Goal: Task Accomplishment & Management: Use online tool/utility

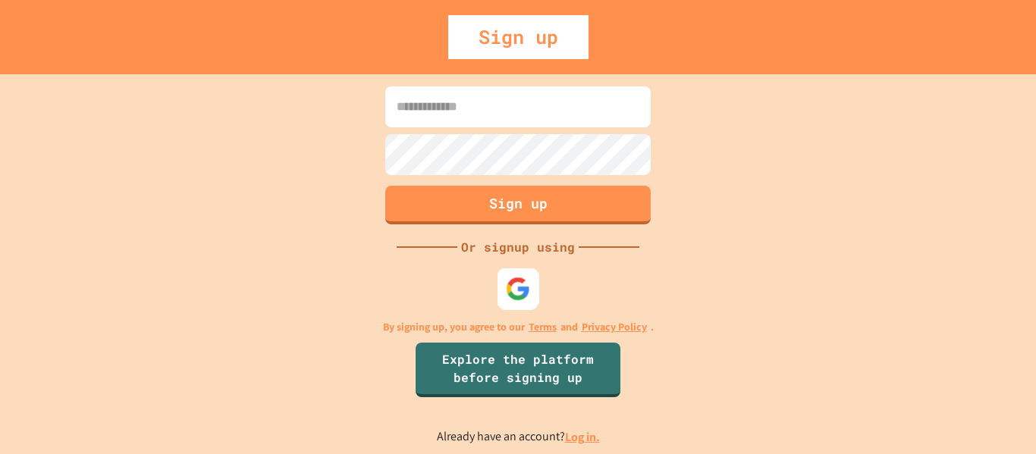
click at [513, 284] on img at bounding box center [518, 288] width 25 height 25
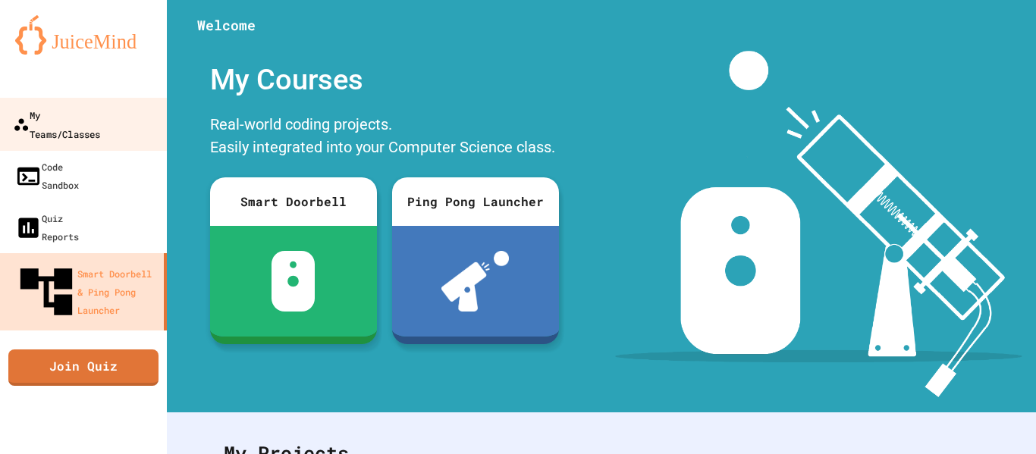
click at [100, 112] on div "My Teams/Classes" at bounding box center [56, 123] width 87 height 37
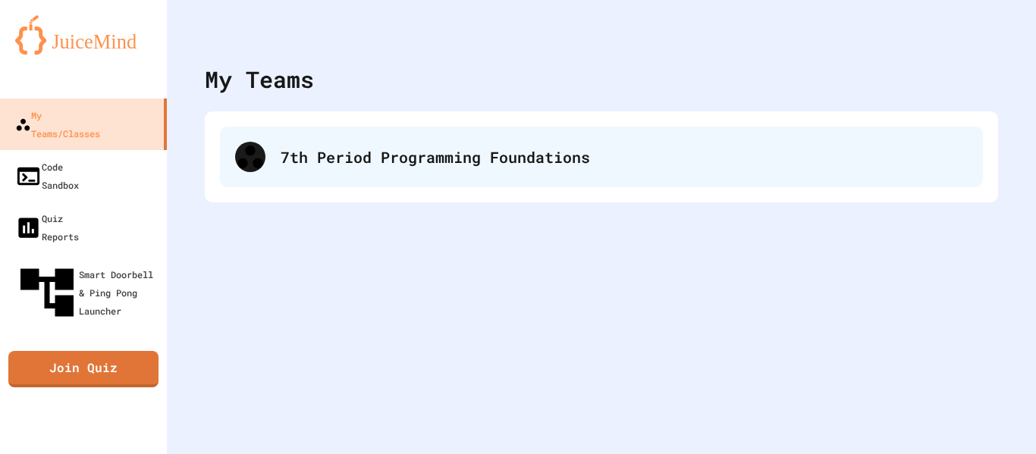
click at [379, 146] on div "7th Period Programming Foundations" at bounding box center [624, 157] width 687 height 23
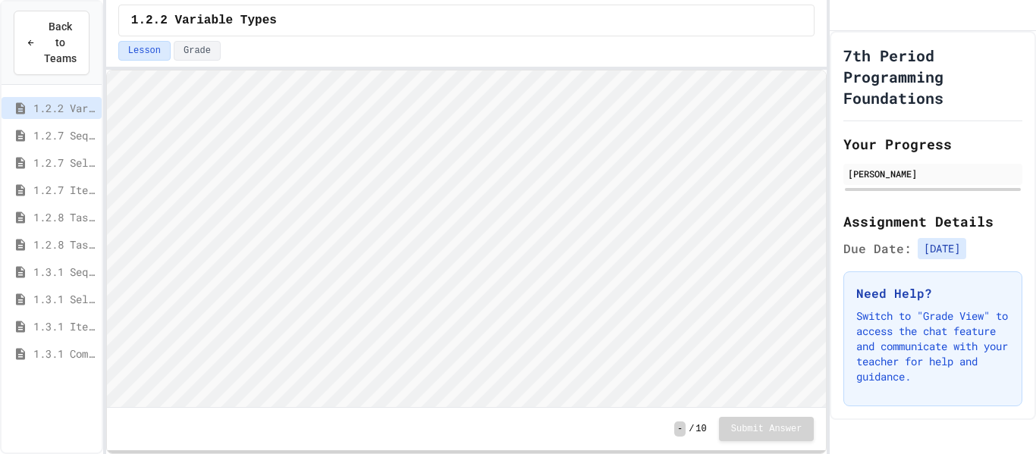
scroll to position [2, 0]
click at [72, 330] on span "1.3.1 Iteration Patterns/Trends" at bounding box center [64, 327] width 62 height 16
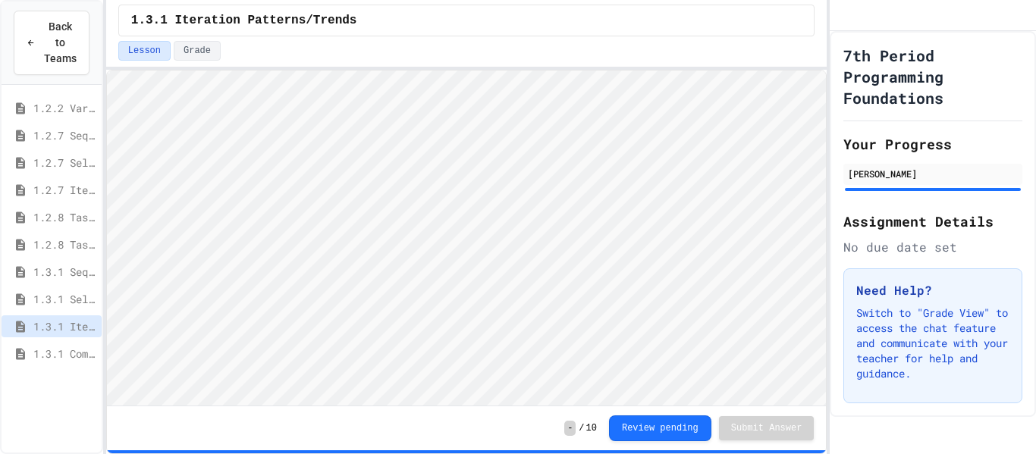
click at [58, 352] on span "1.3.1 Combined Algorithims" at bounding box center [64, 354] width 62 height 16
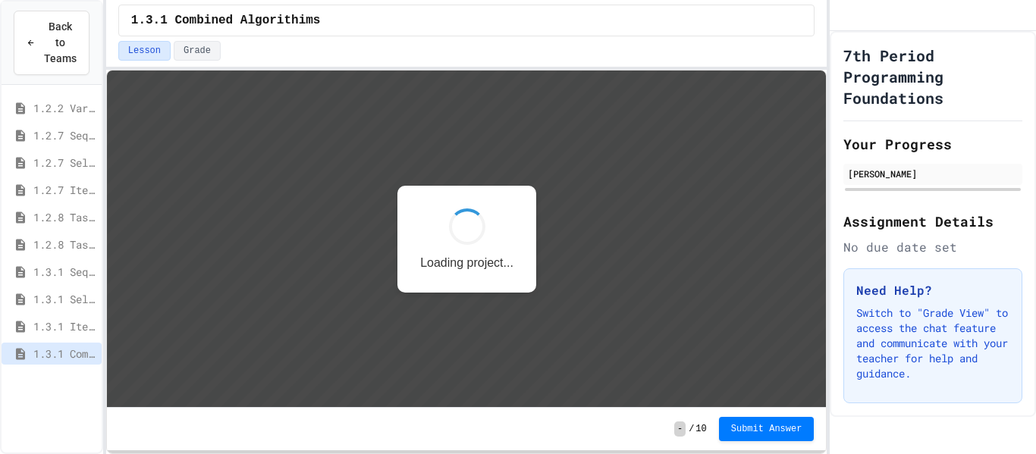
click at [53, 331] on span "1.3.1 Iteration Patterns/Trends" at bounding box center [64, 327] width 62 height 16
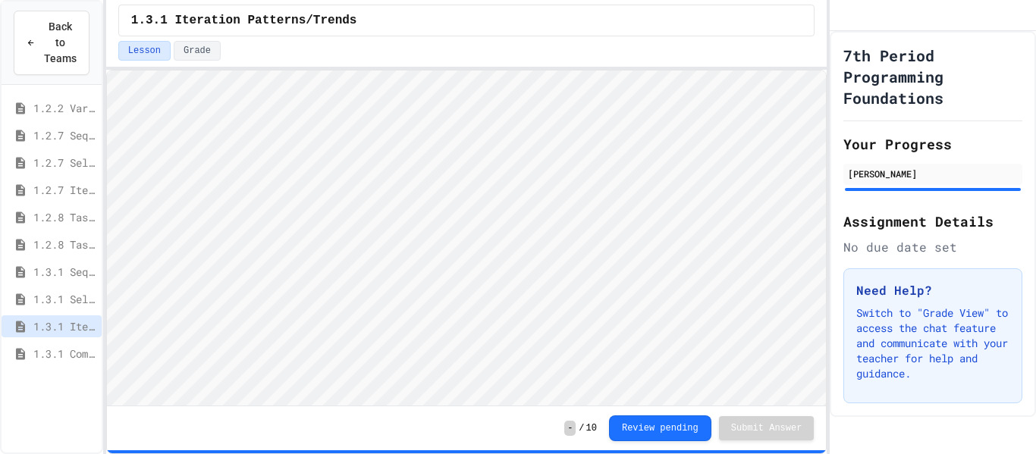
scroll to position [2, 0]
click at [48, 356] on span "1.3.1 Combined Algorithims" at bounding box center [64, 354] width 62 height 16
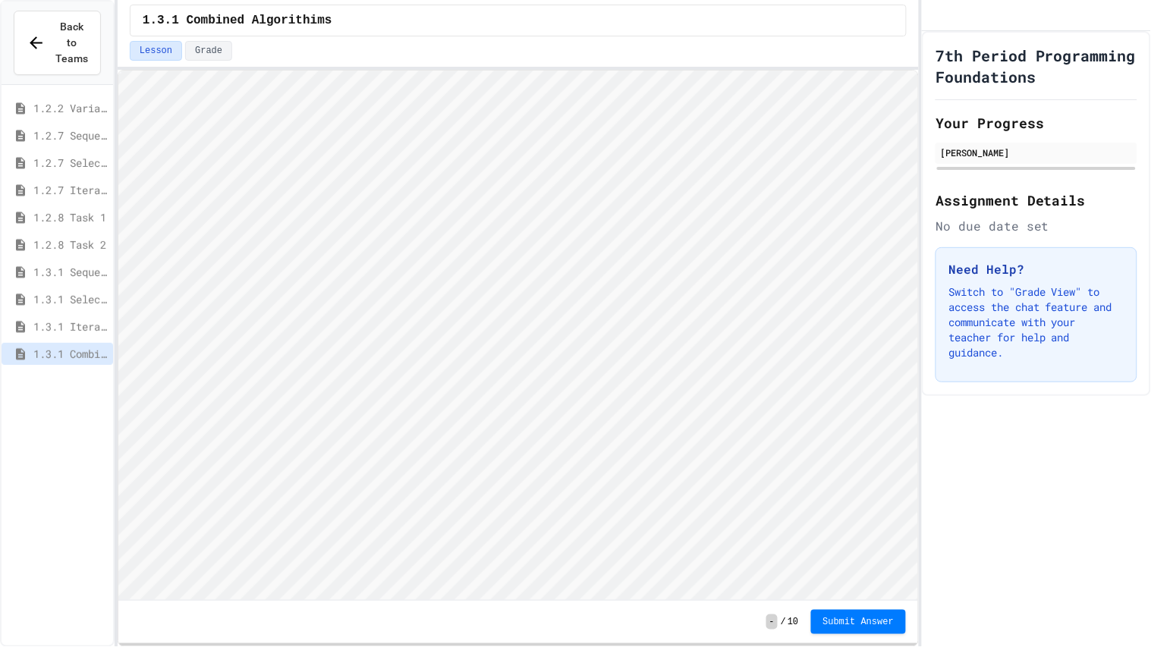
scroll to position [2, 0]
click at [862, 454] on span "Submit Answer" at bounding box center [858, 620] width 71 height 12
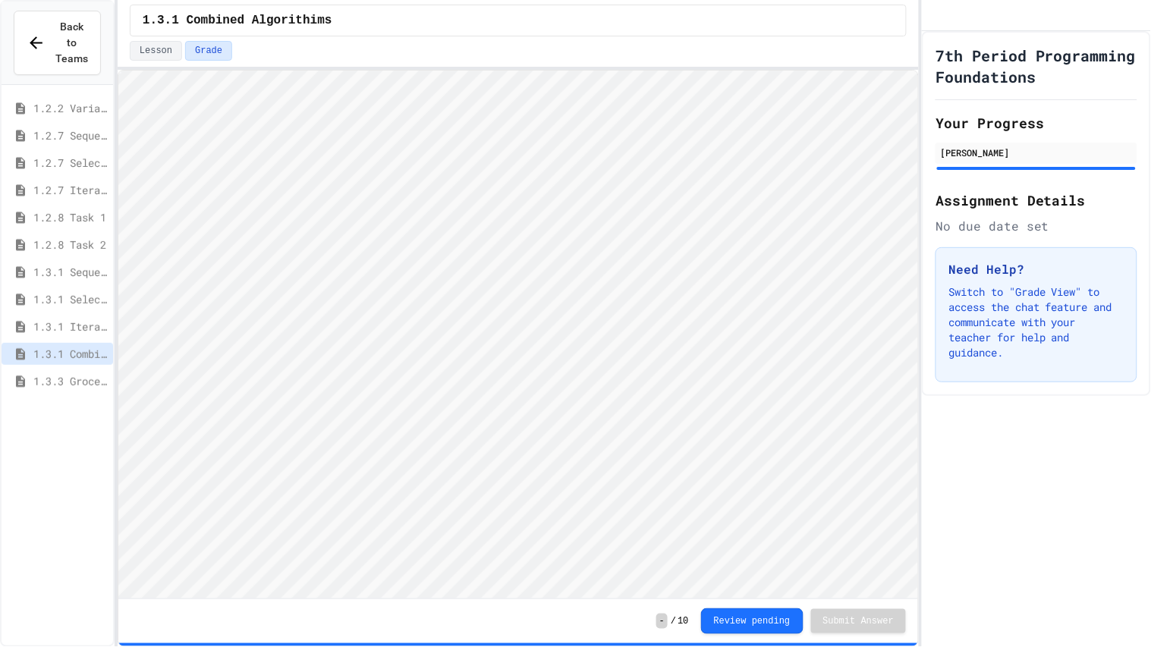
click at [71, 373] on span "1.3.3 Grocery Store Task" at bounding box center [70, 381] width 74 height 16
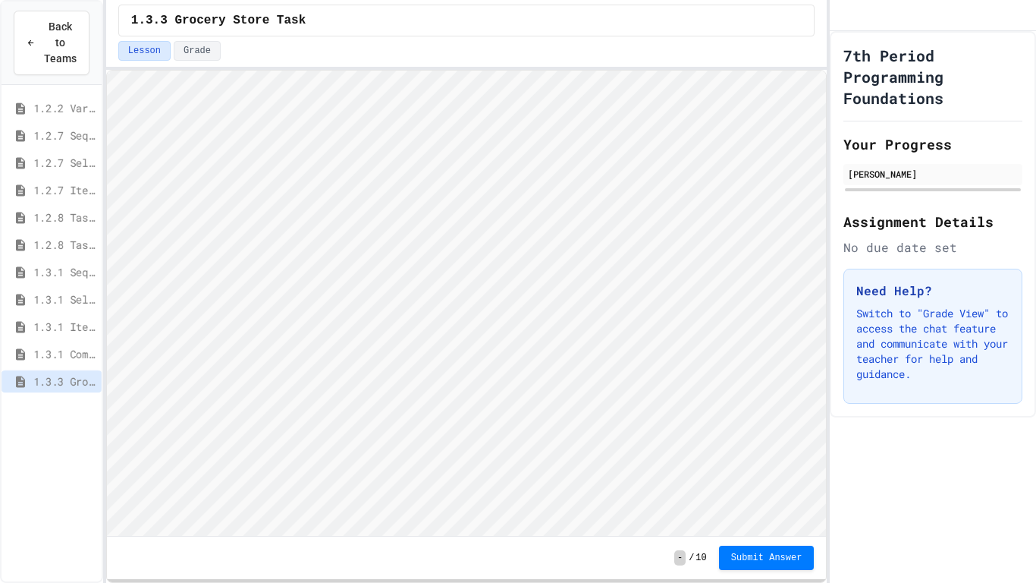
scroll to position [2, 0]
type textarea "*"
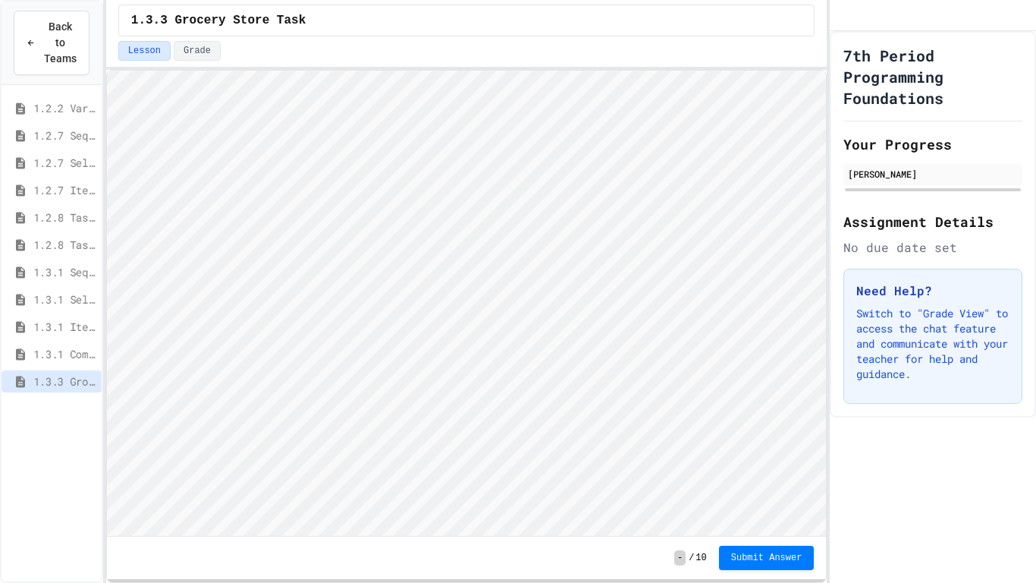
scroll to position [2, 0]
click at [783, 454] on span "Submit Answer" at bounding box center [766, 556] width 71 height 12
